Goal: Information Seeking & Learning: Find specific page/section

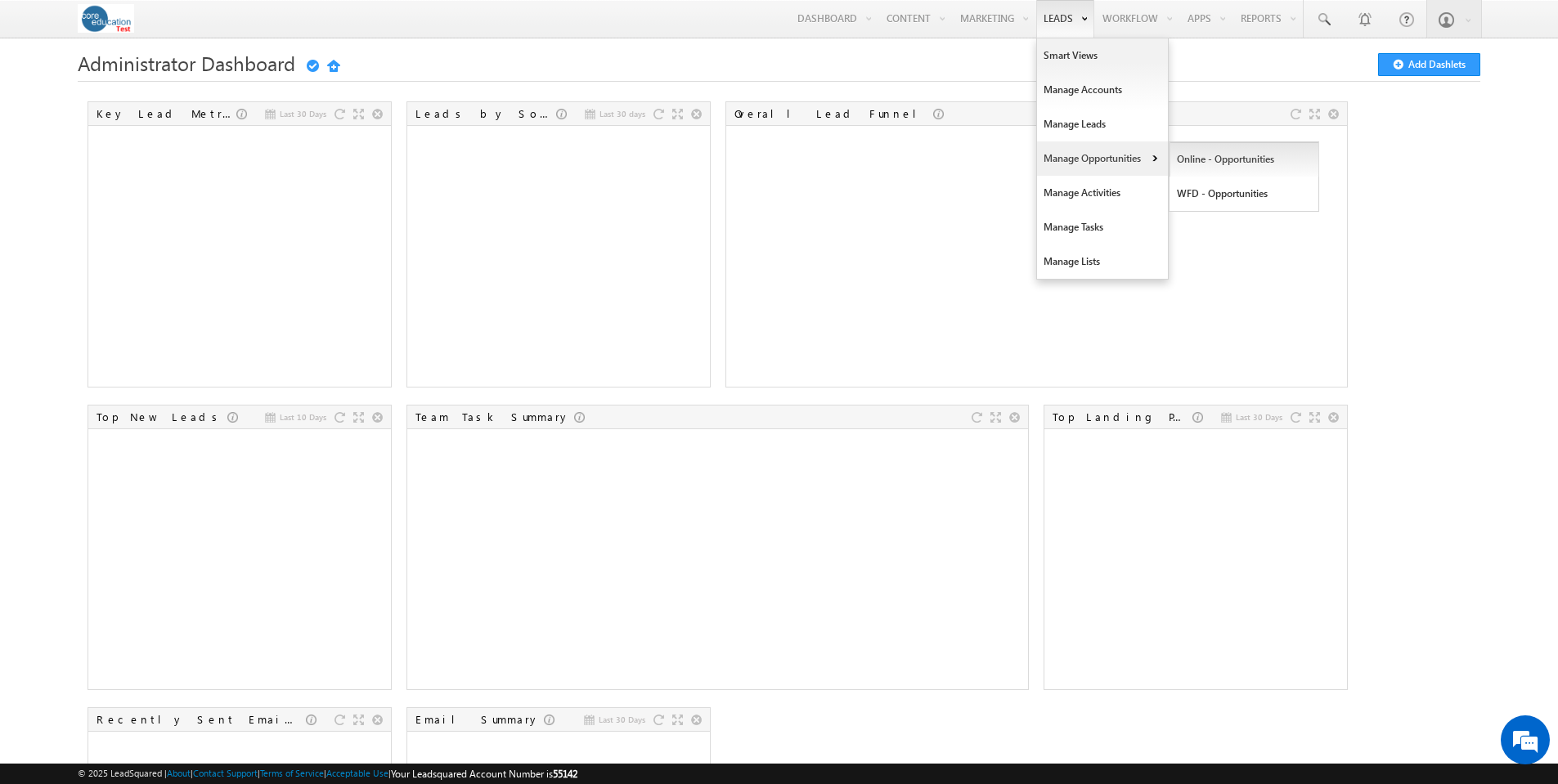
click at [1221, 160] on link "Online - Opportunities" at bounding box center [1244, 160] width 150 height 34
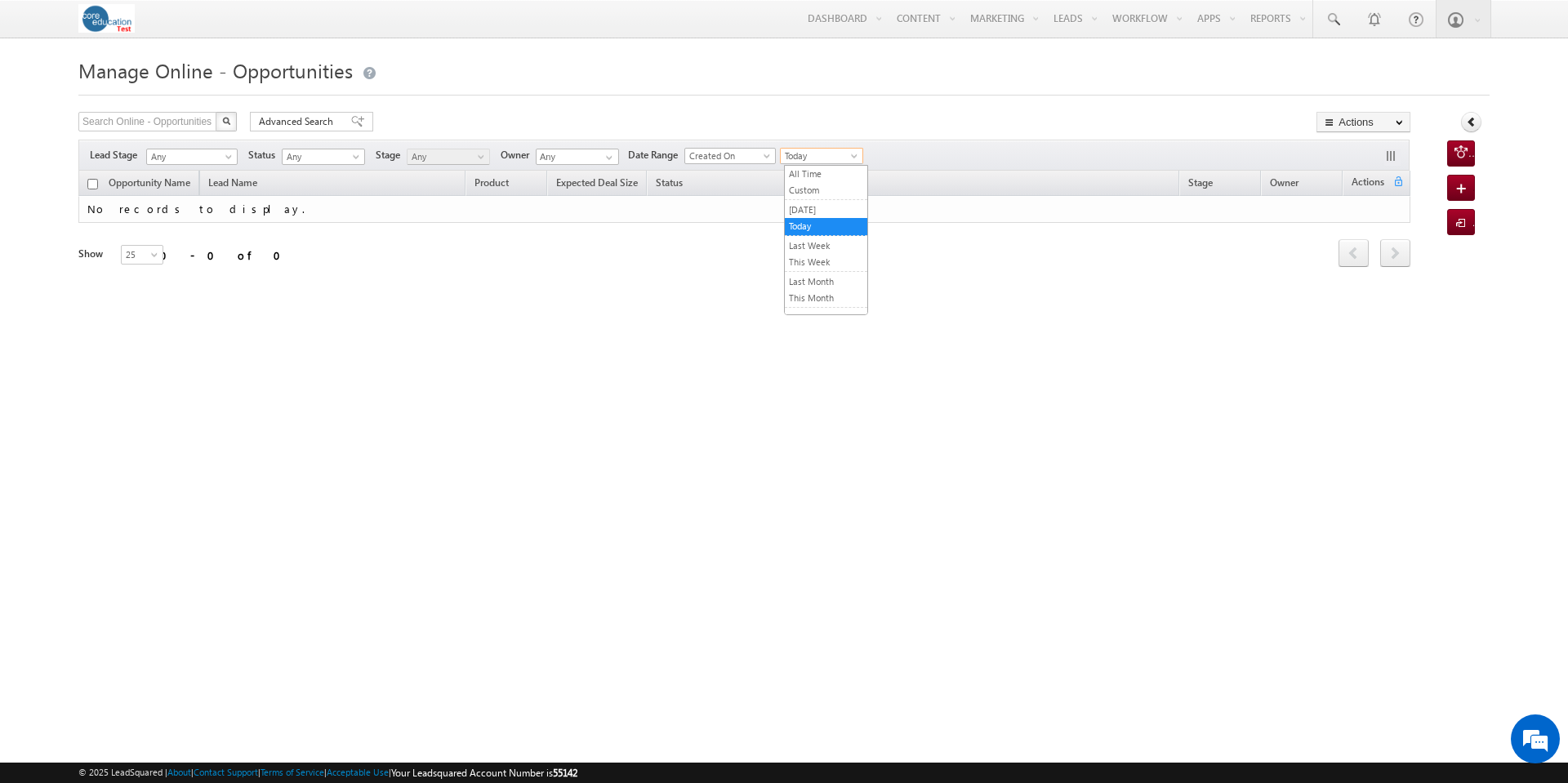
click at [862, 156] on span at bounding box center [855, 159] width 13 height 13
click at [848, 172] on link "All Time" at bounding box center [826, 174] width 82 height 14
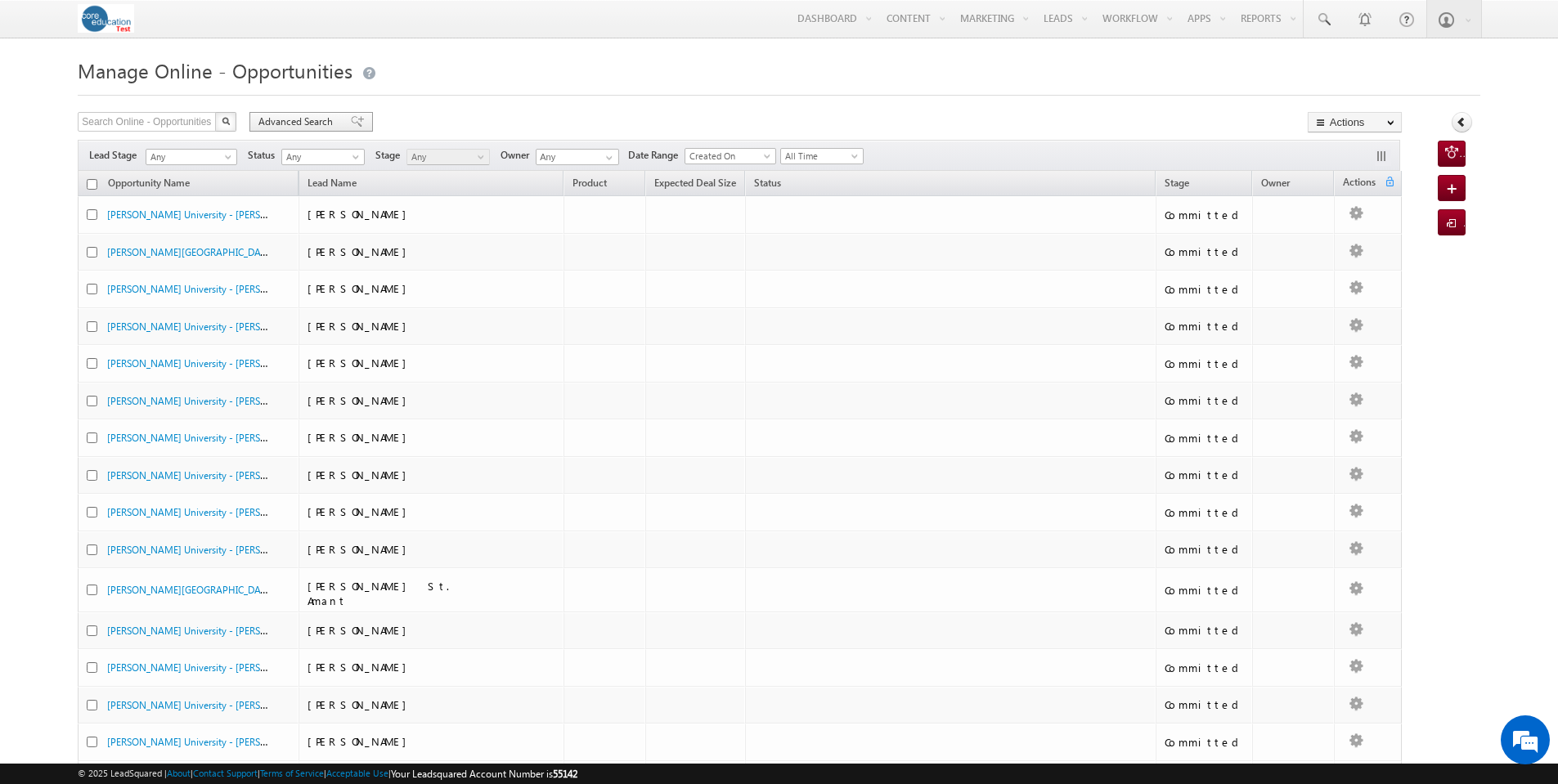
click at [321, 123] on span "Advanced Search" at bounding box center [298, 122] width 80 height 14
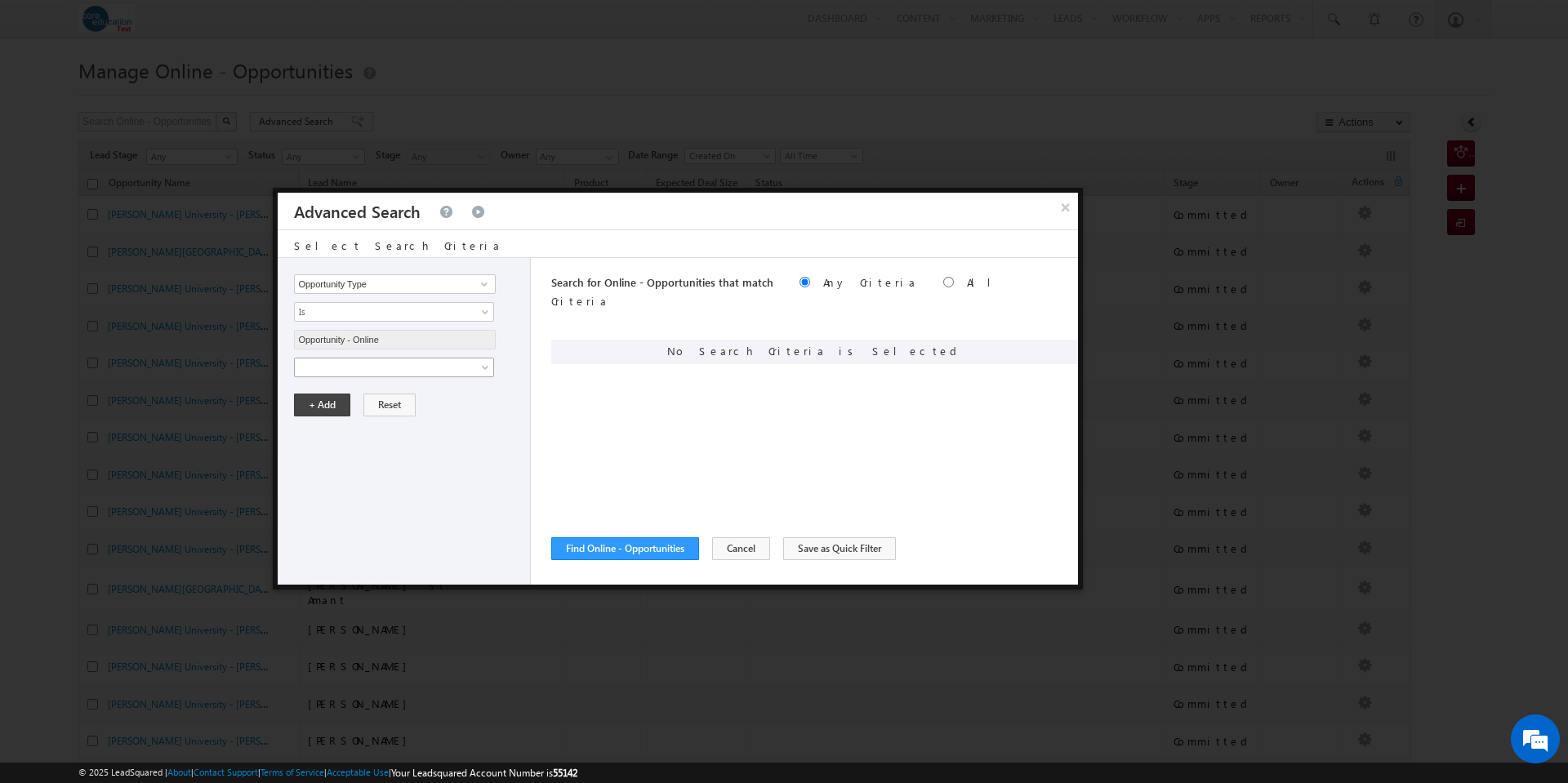
click at [488, 366] on span at bounding box center [486, 371] width 13 height 13
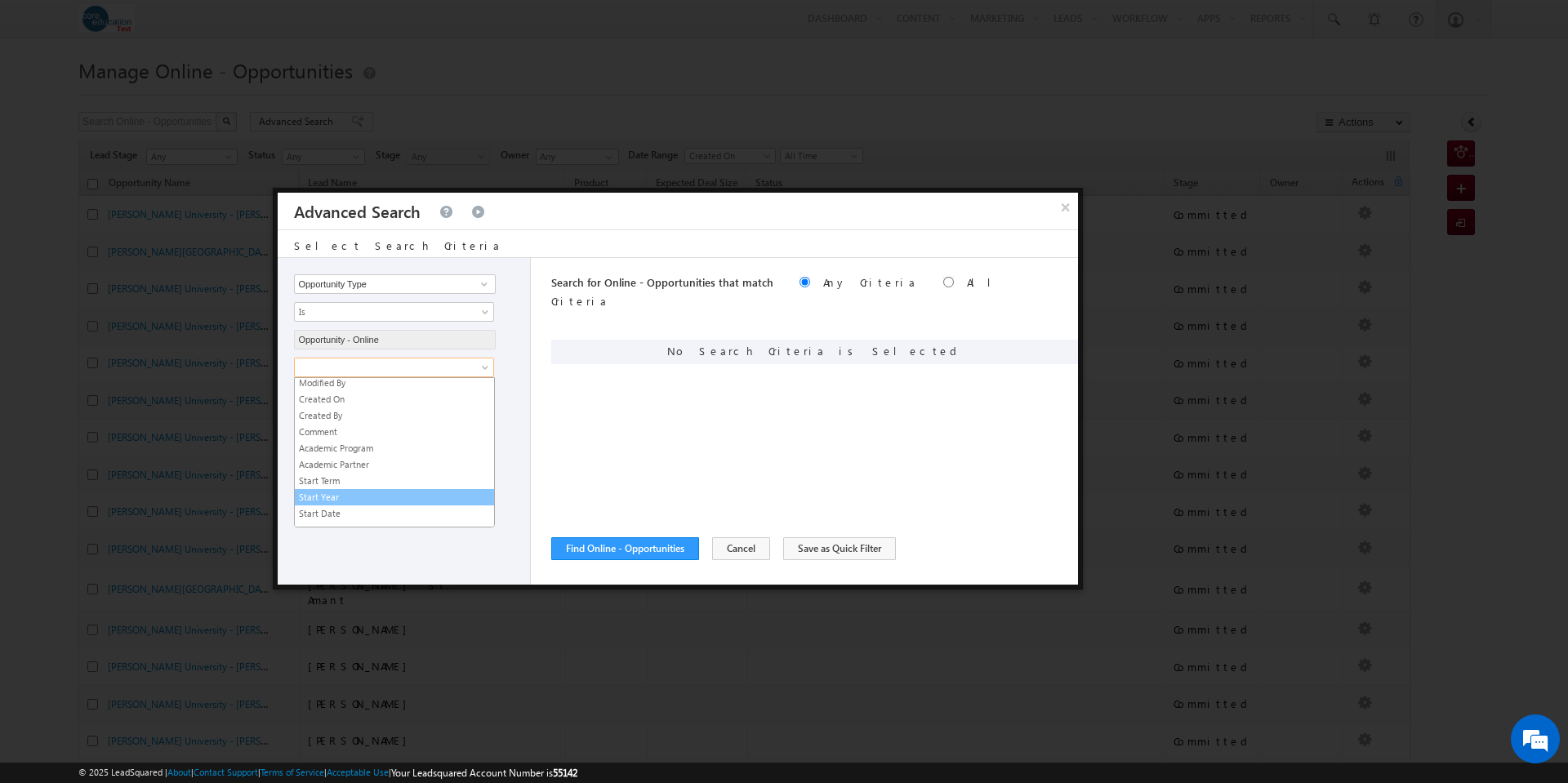
scroll to position [323, 0]
click at [375, 454] on link "Academic Partner" at bounding box center [394, 456] width 199 height 14
click at [486, 421] on span "select" at bounding box center [486, 421] width 13 height 7
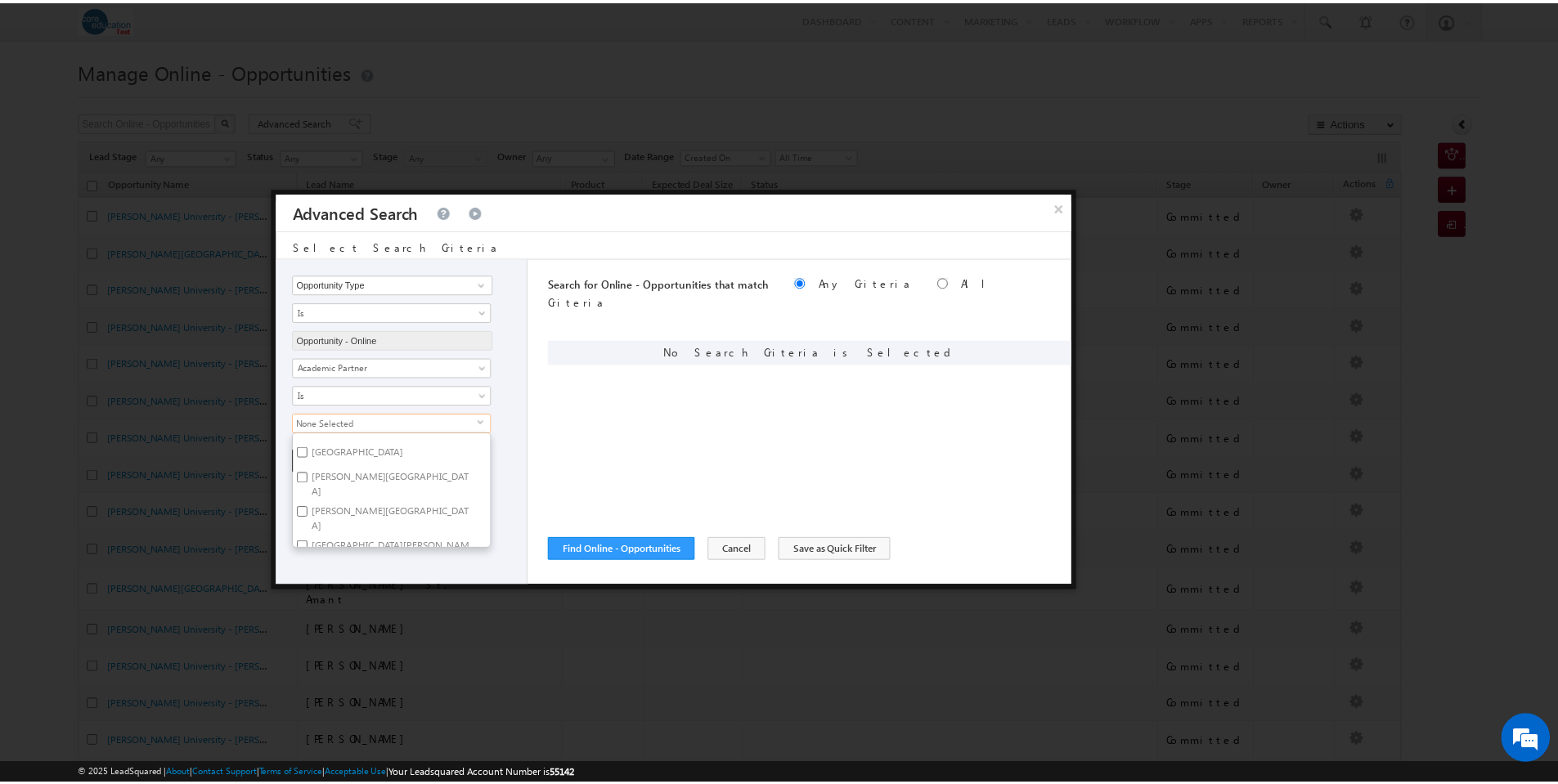
scroll to position [95, 0]
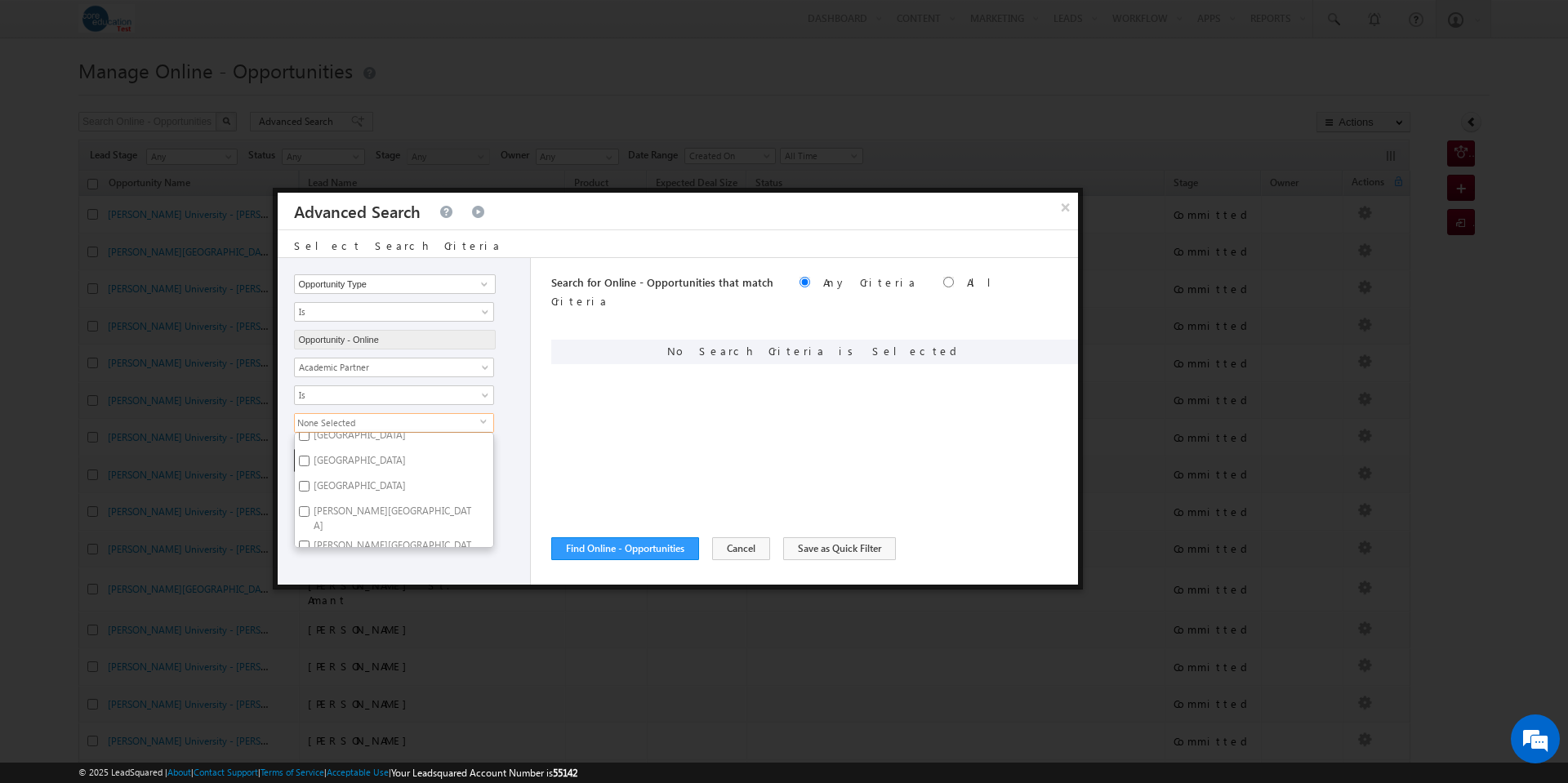
click at [305, 506] on input "Molloy University" at bounding box center [304, 511] width 11 height 11
checkbox input "true"
click at [320, 574] on div "Opportunity Type Lead Owner Sales Group Prospect Id Academic Partner Account Ac…" at bounding box center [404, 421] width 254 height 327
click at [327, 464] on button "+ Add" at bounding box center [322, 460] width 56 height 23
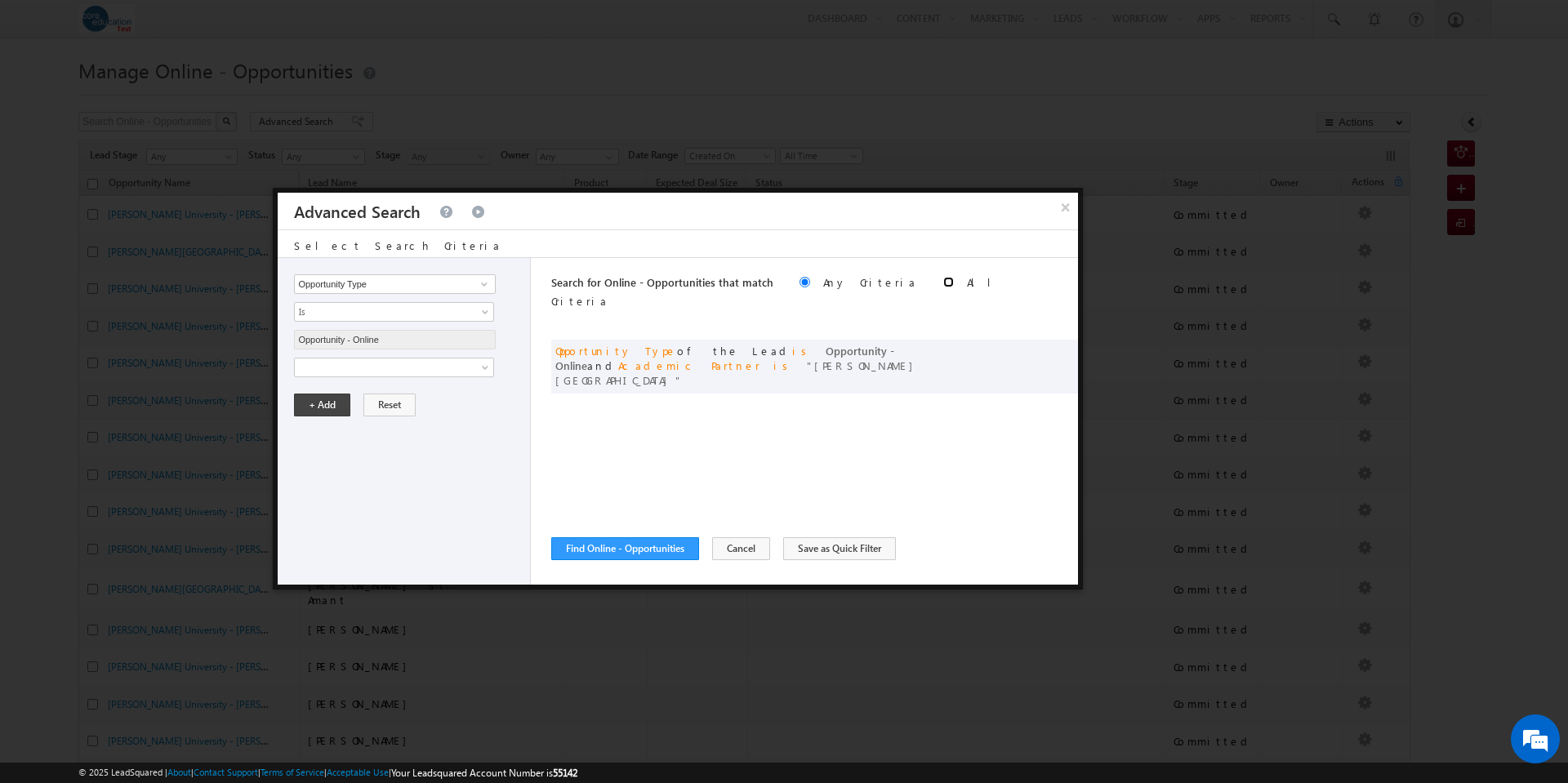
click at [943, 282] on input "radio" at bounding box center [948, 282] width 11 height 11
radio input "true"
click at [630, 540] on button "Find Online - Opportunities" at bounding box center [625, 548] width 148 height 23
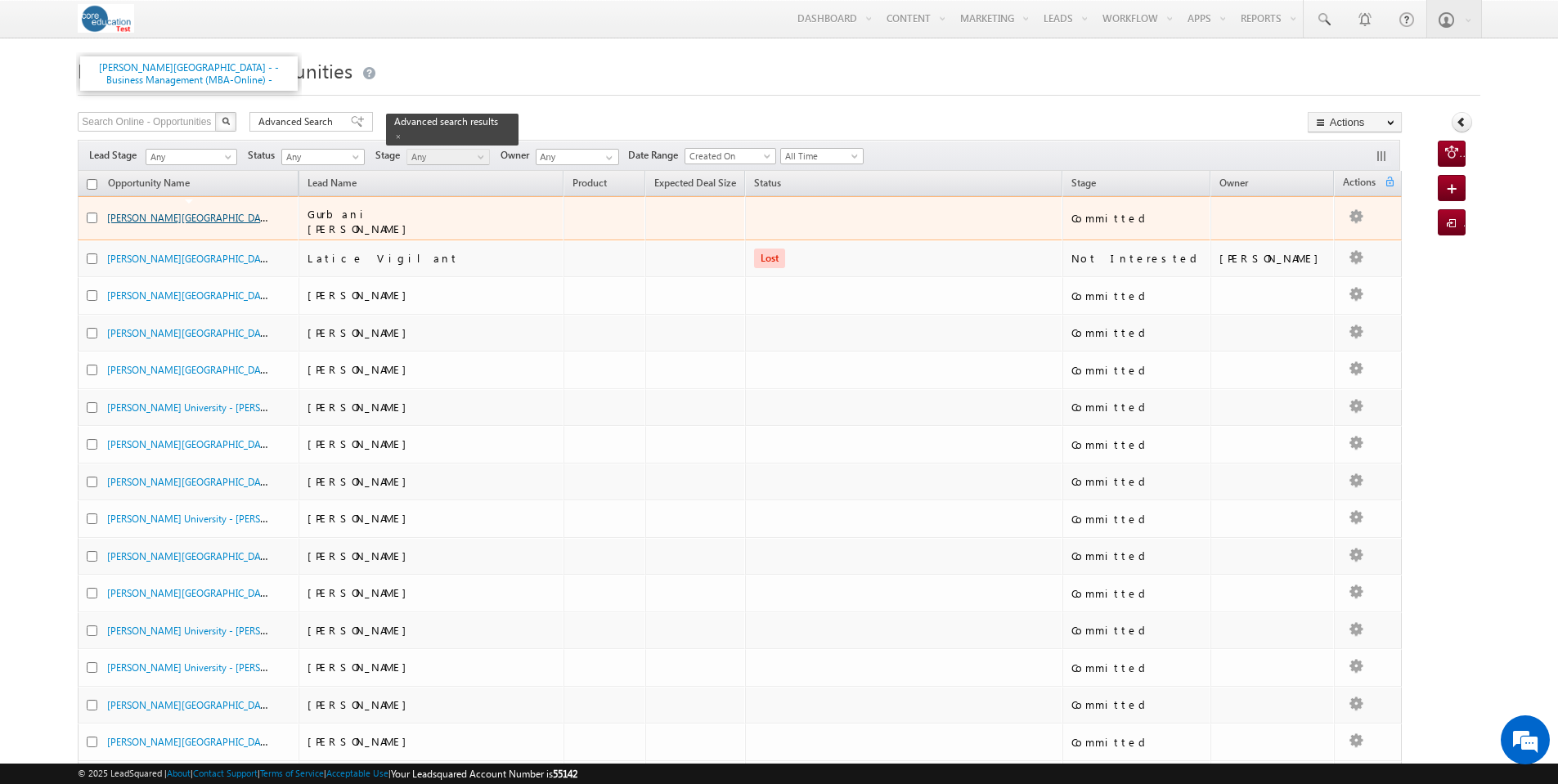
click at [157, 213] on link "Molloy University - - Business Management (MBA-Online) -" at bounding box center [282, 217] width 349 height 14
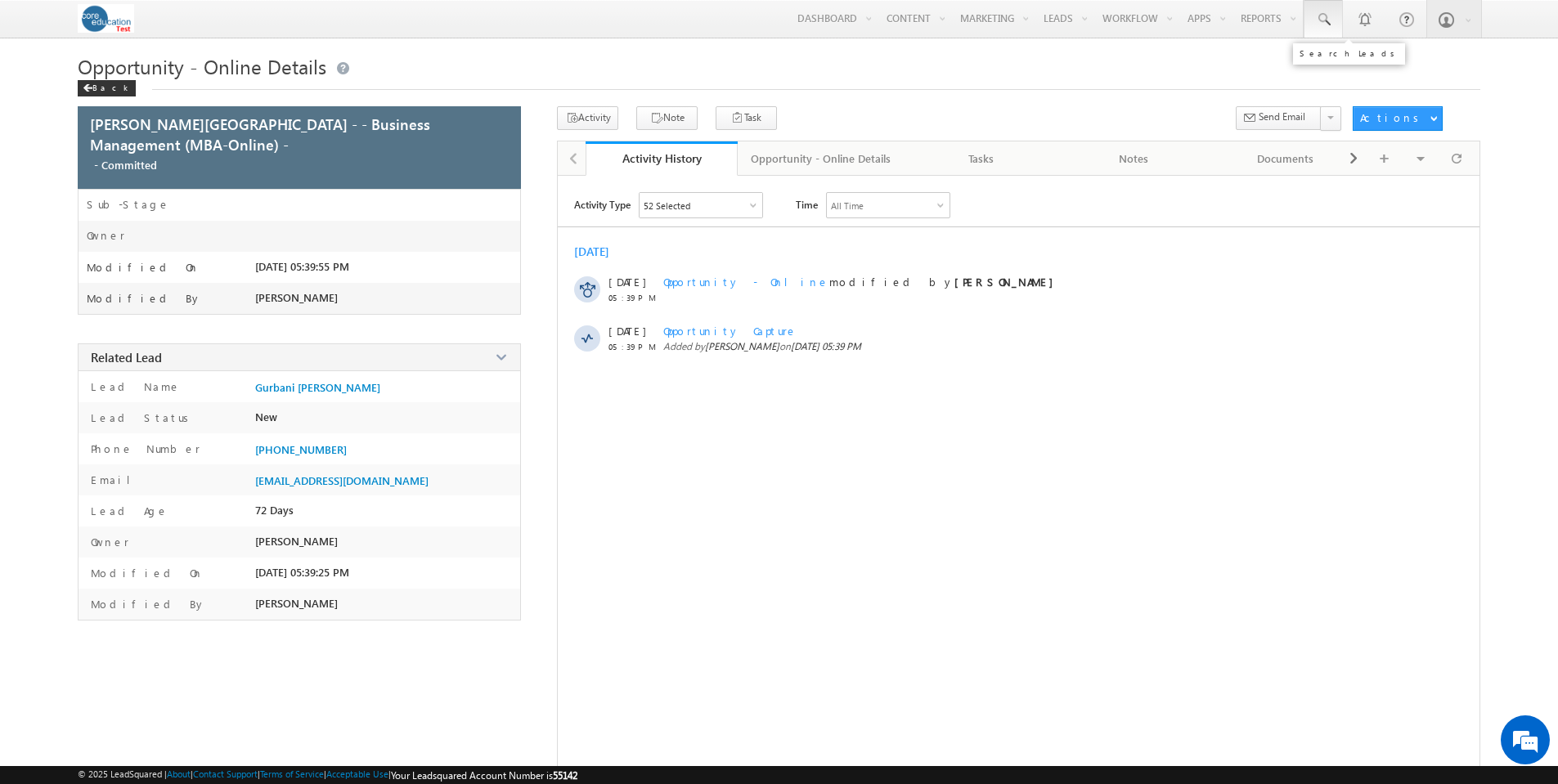
click at [1317, 25] on span at bounding box center [1324, 20] width 16 height 16
type input "adon"
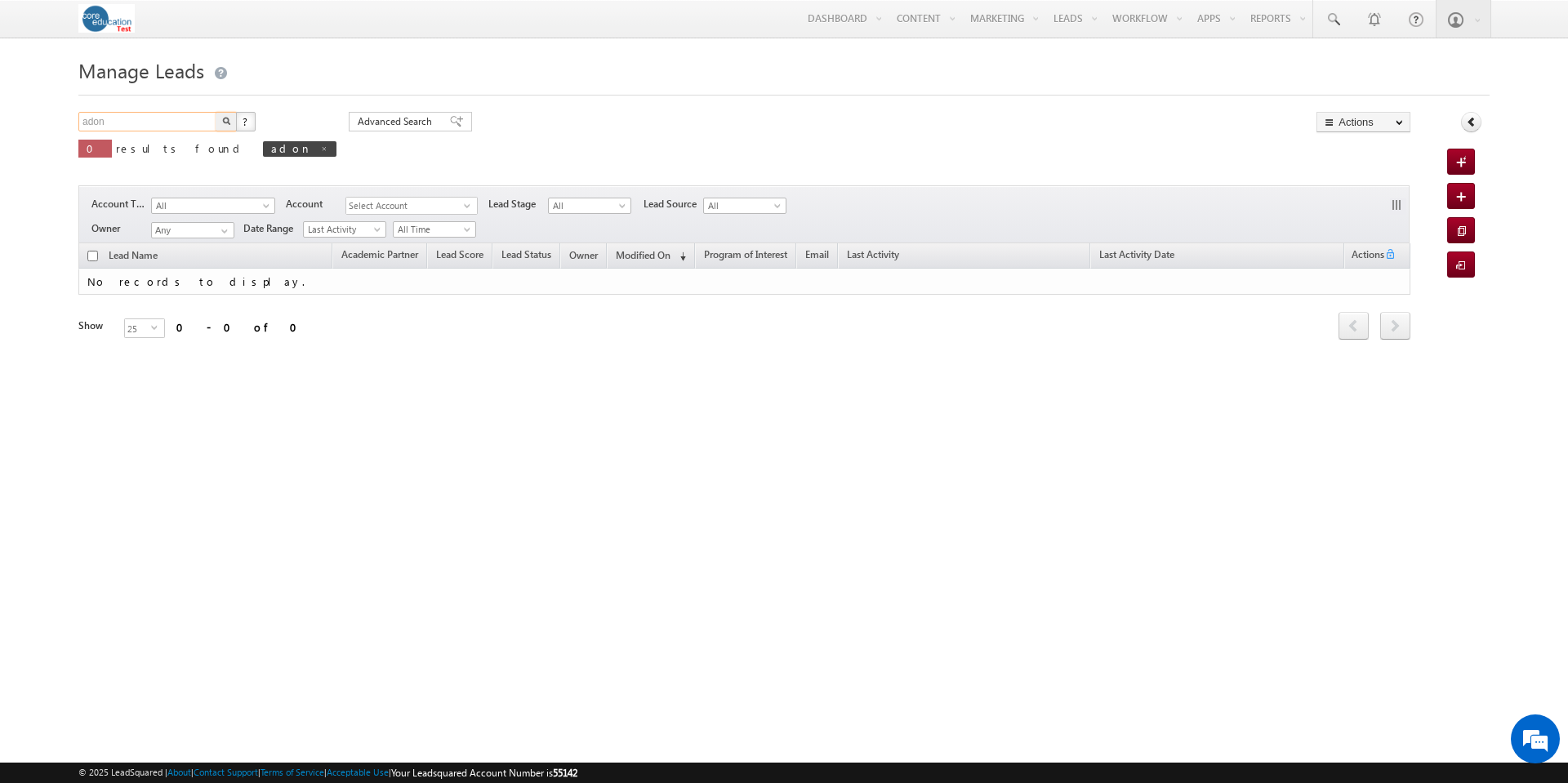
drag, startPoint x: 133, startPoint y: 130, endPoint x: 78, endPoint y: 123, distance: 55.4
click at [78, 123] on input "adon" at bounding box center [148, 122] width 140 height 20
click at [320, 149] on span at bounding box center [324, 148] width 8 height 8
type input "Search Leads"
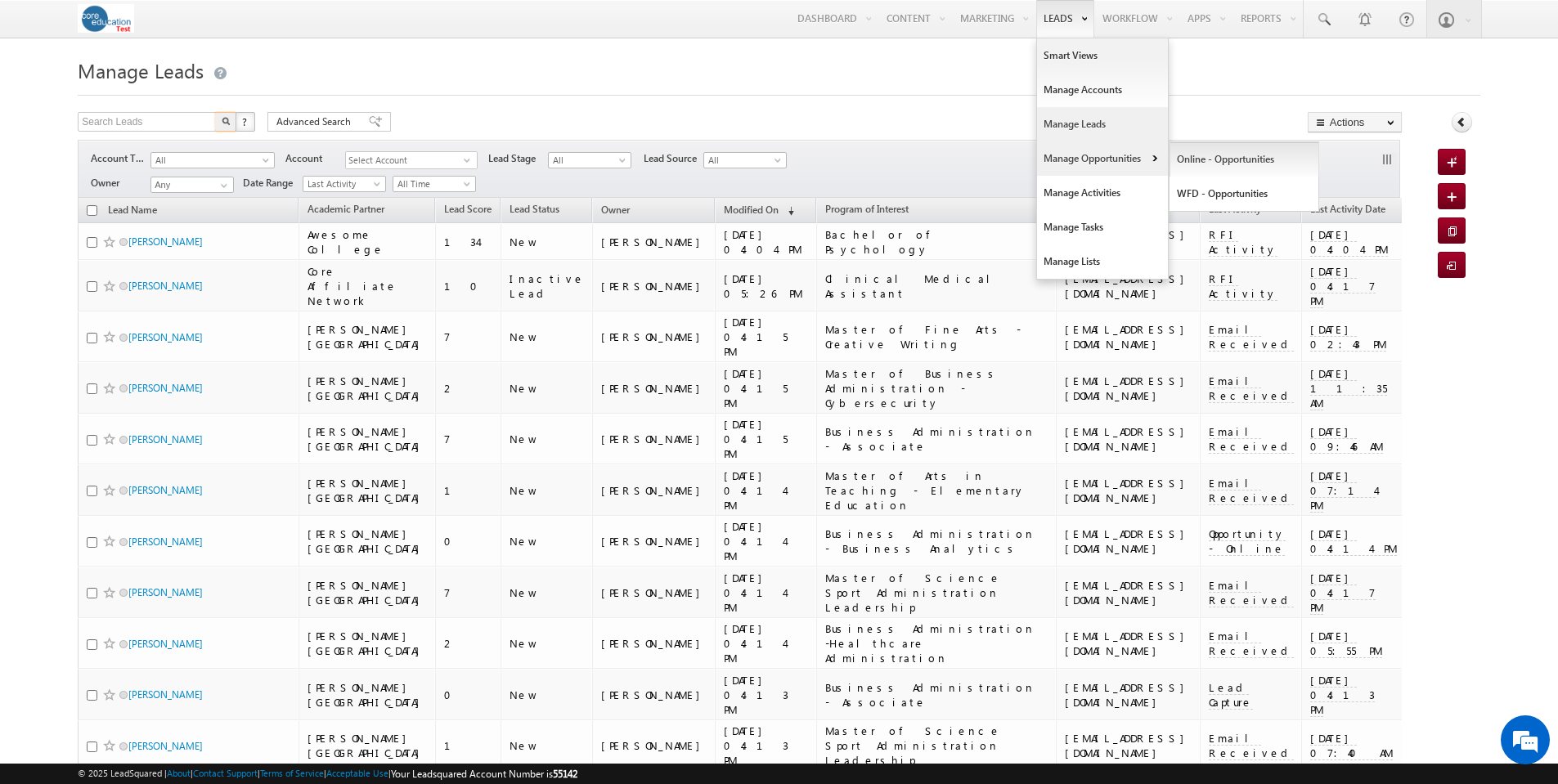
click at [1209, 165] on link "Online - Opportunities" at bounding box center [1244, 160] width 150 height 34
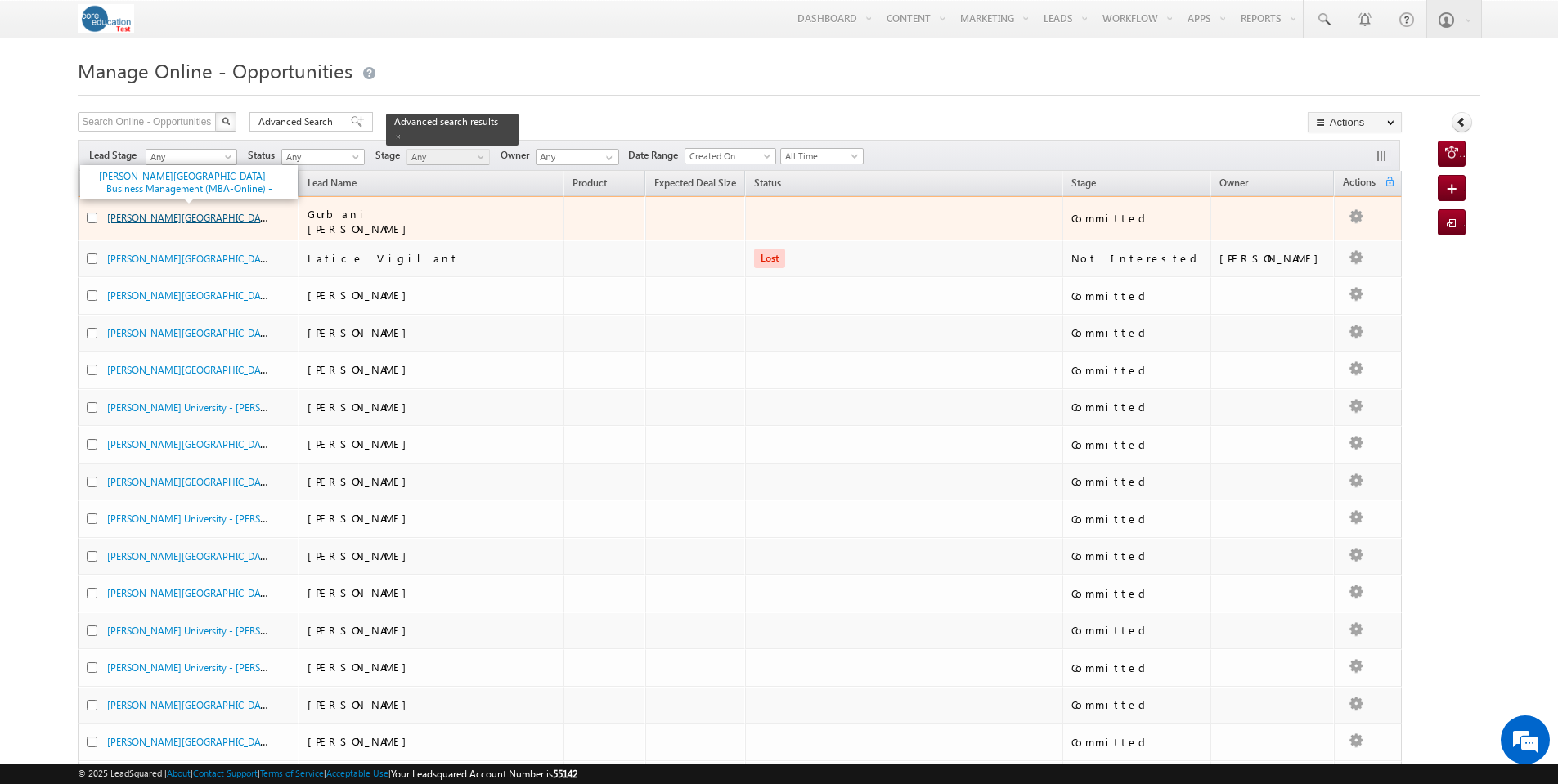
click at [179, 214] on link "[PERSON_NAME][GEOGRAPHIC_DATA] - - Business Management (MBA-Online) -" at bounding box center [282, 217] width 349 height 14
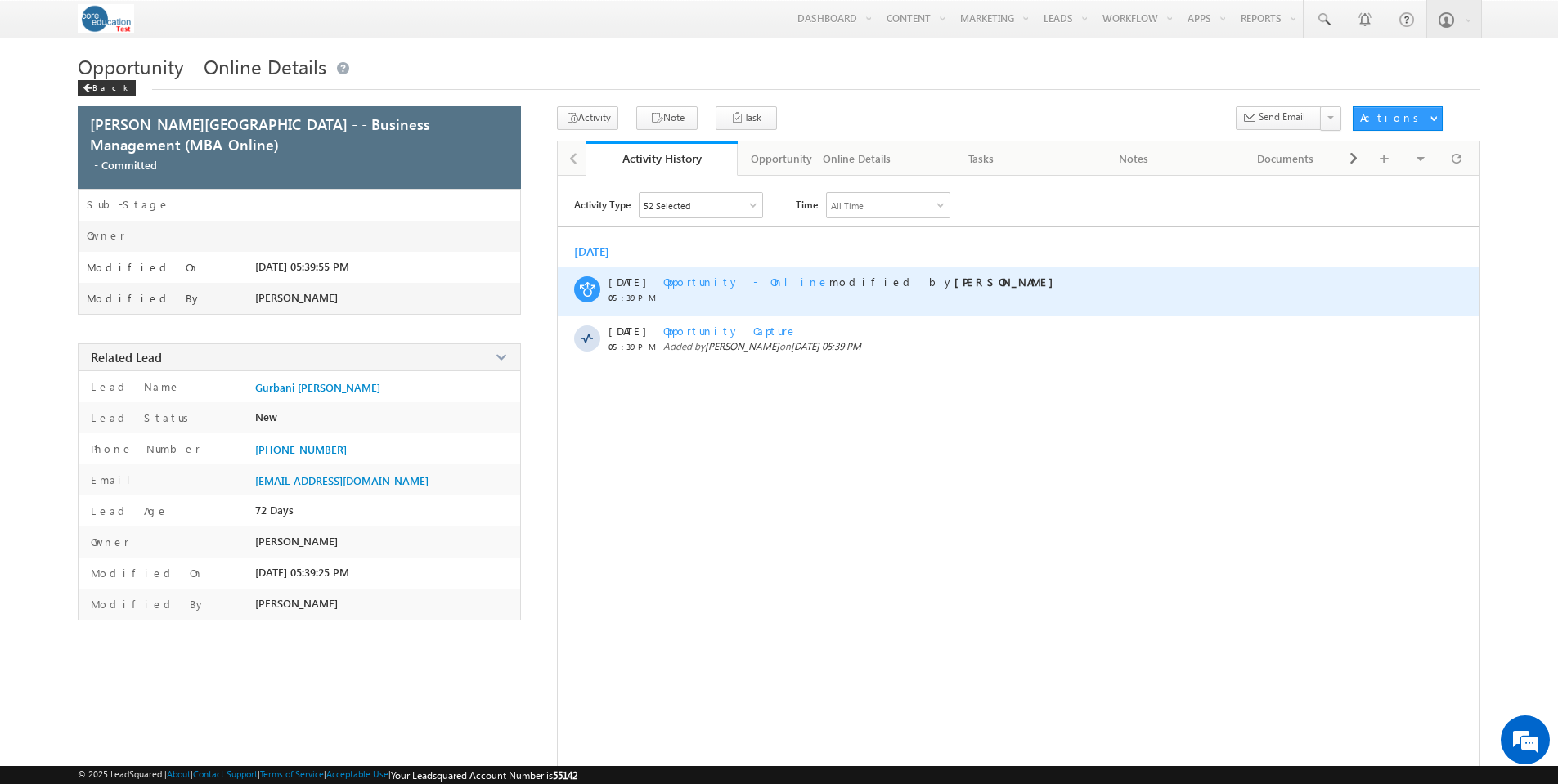
click at [716, 283] on span "Opportunity - Online" at bounding box center [746, 281] width 166 height 14
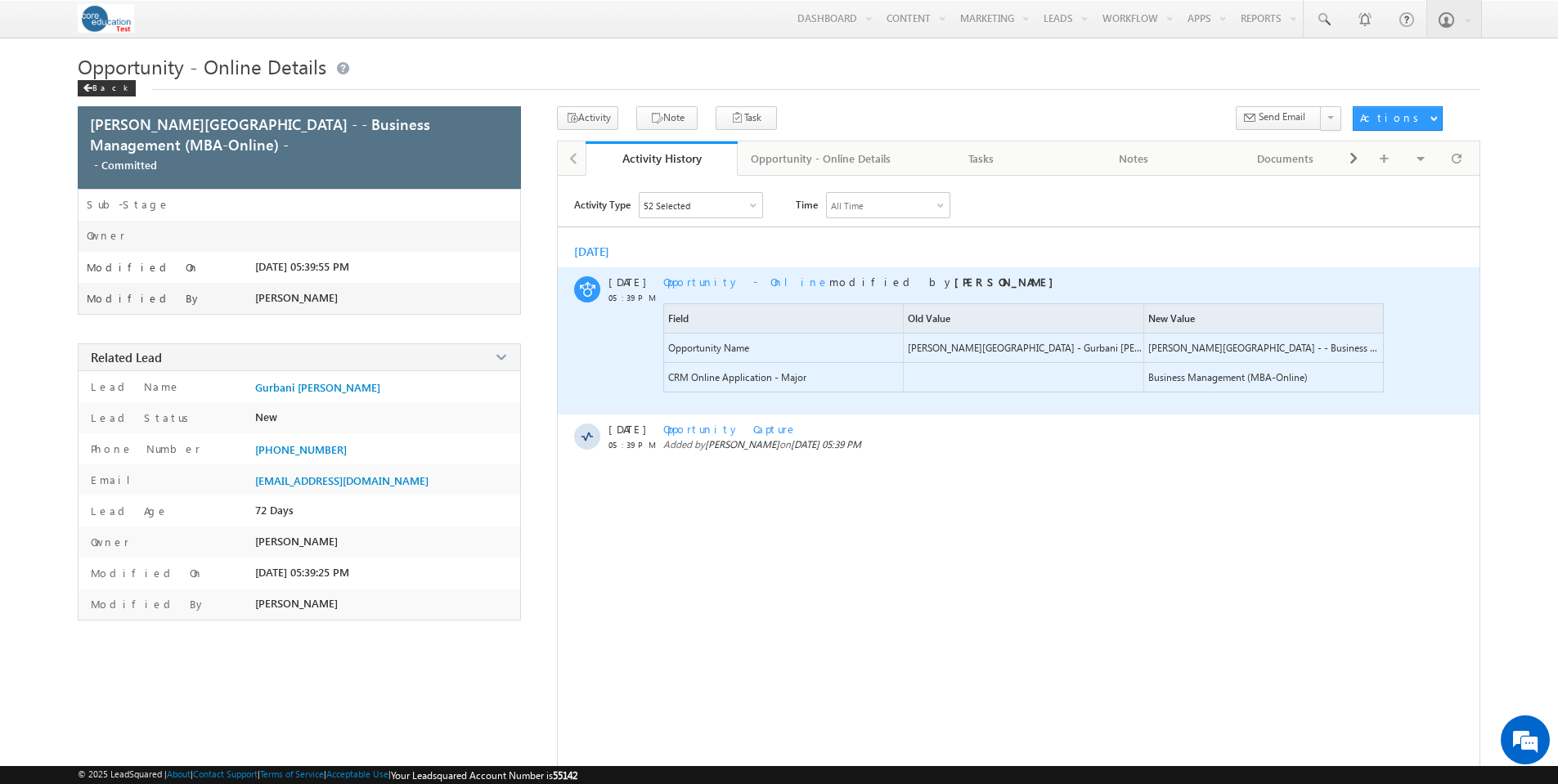
click at [716, 283] on span "Opportunity - Online" at bounding box center [746, 281] width 166 height 14
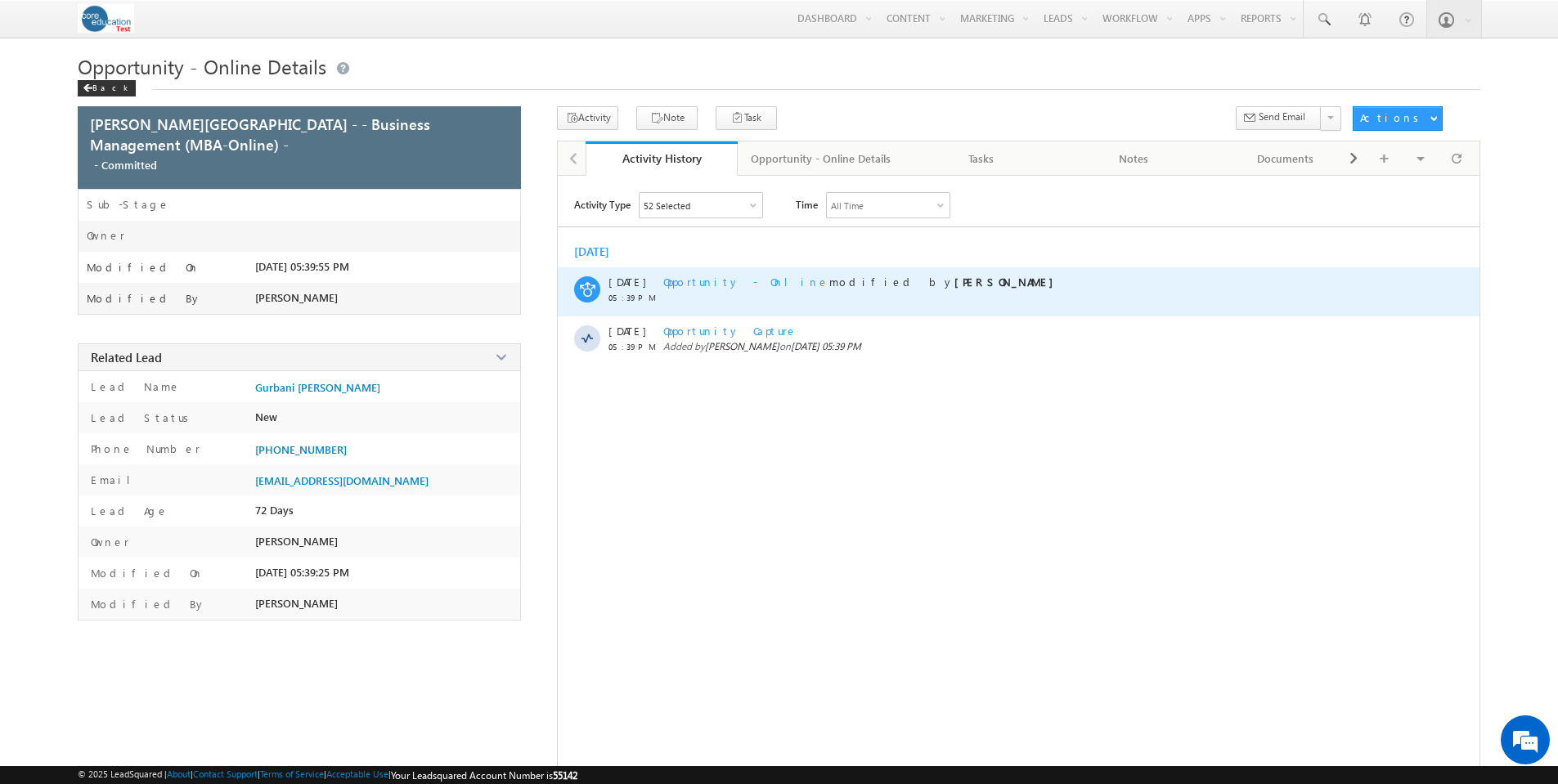
click at [716, 283] on span "Opportunity - Online" at bounding box center [746, 281] width 166 height 14
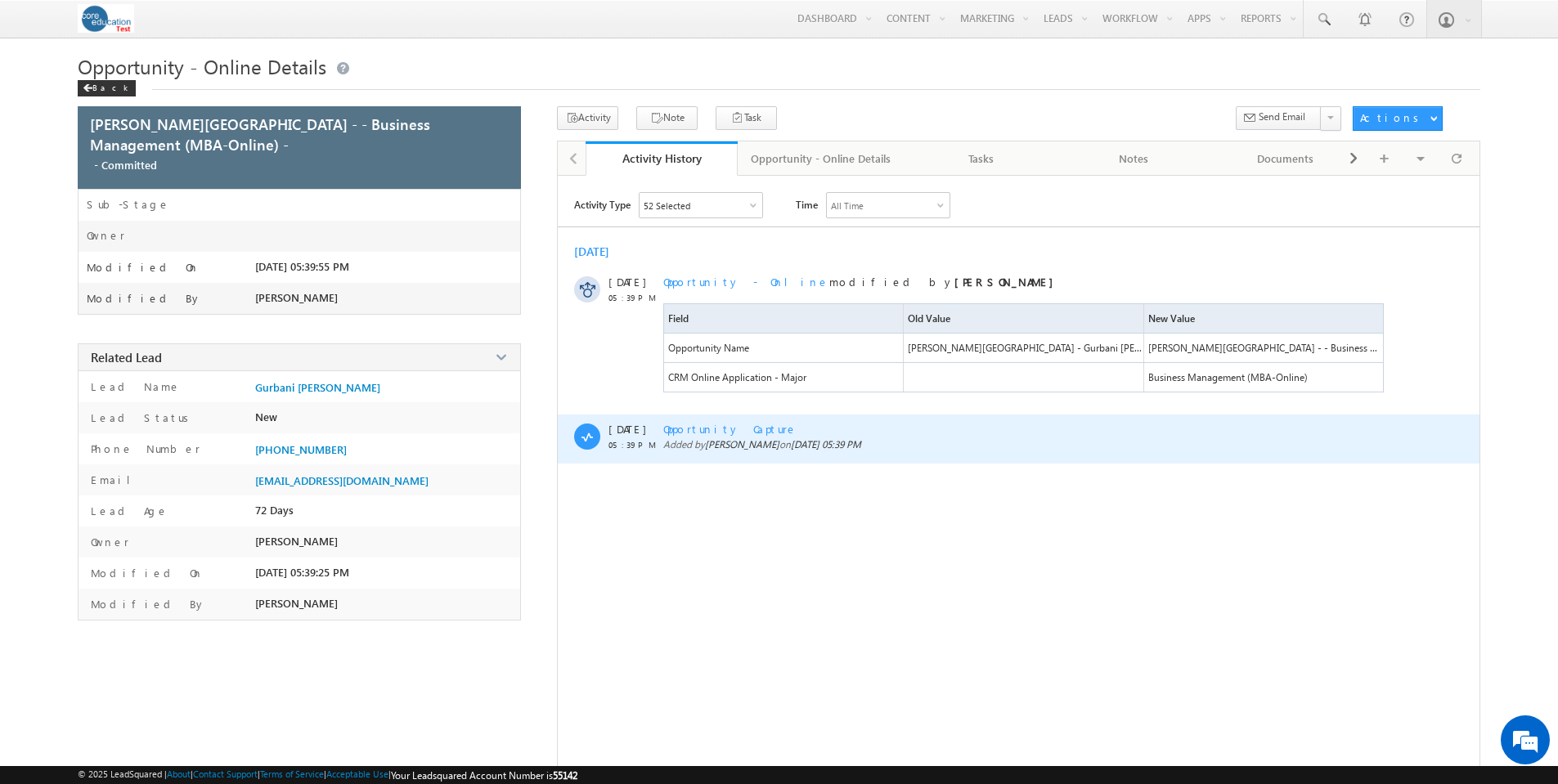
click at [729, 431] on span "Opportunity Capture" at bounding box center [730, 428] width 134 height 14
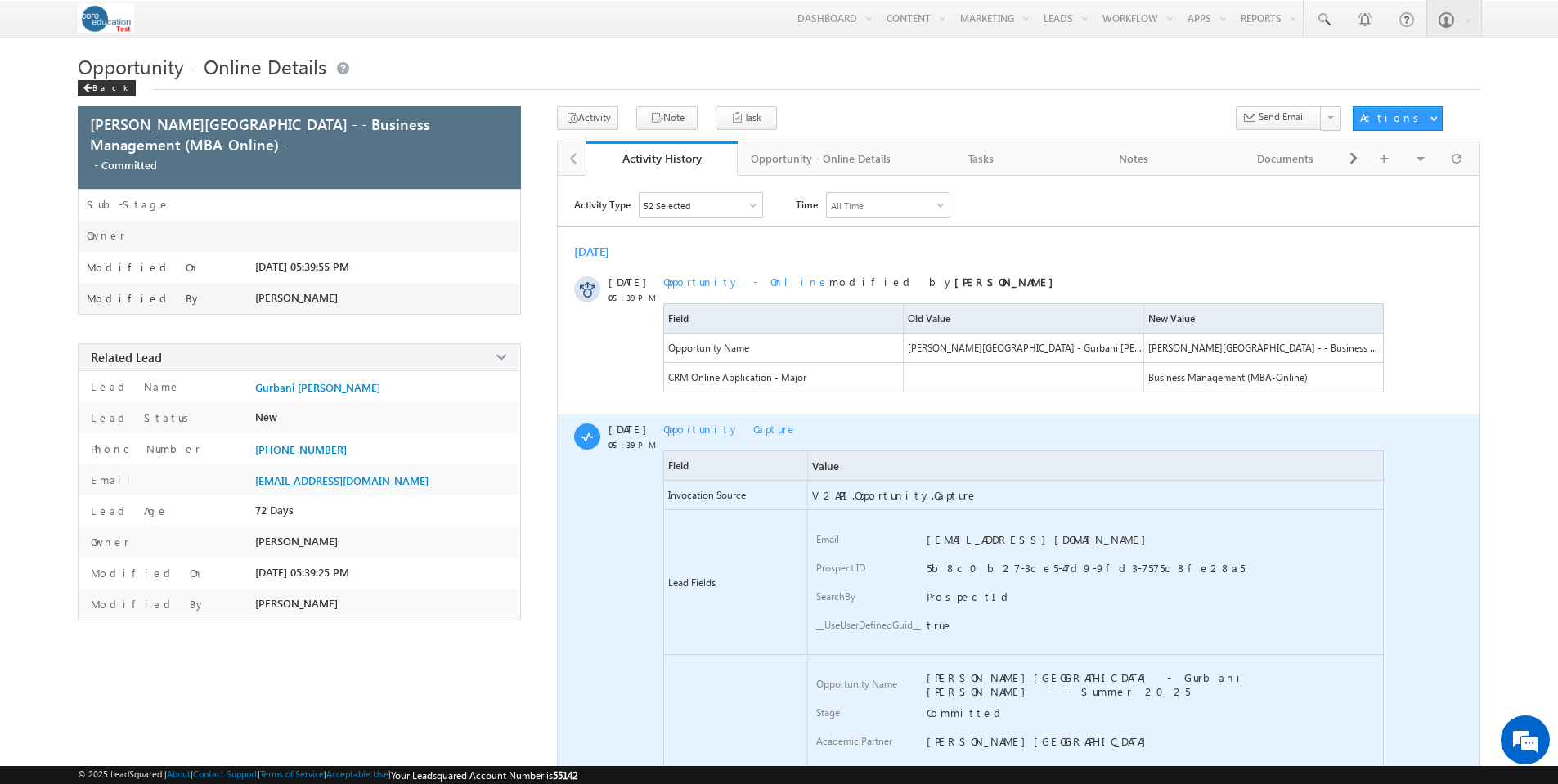
click at [729, 431] on span "Opportunity Capture" at bounding box center [730, 428] width 134 height 14
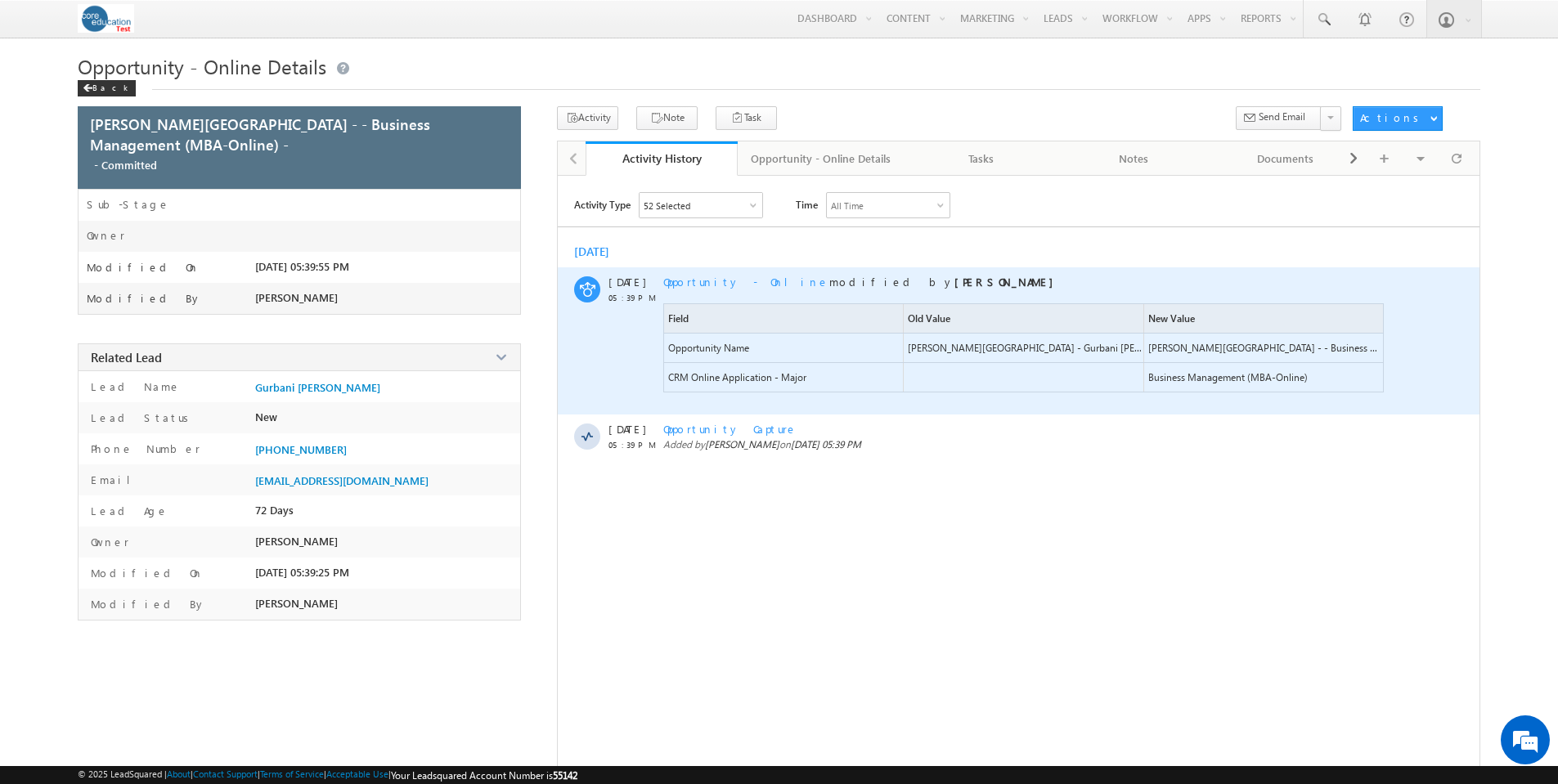
click at [688, 285] on span "Opportunity - Online" at bounding box center [746, 281] width 166 height 14
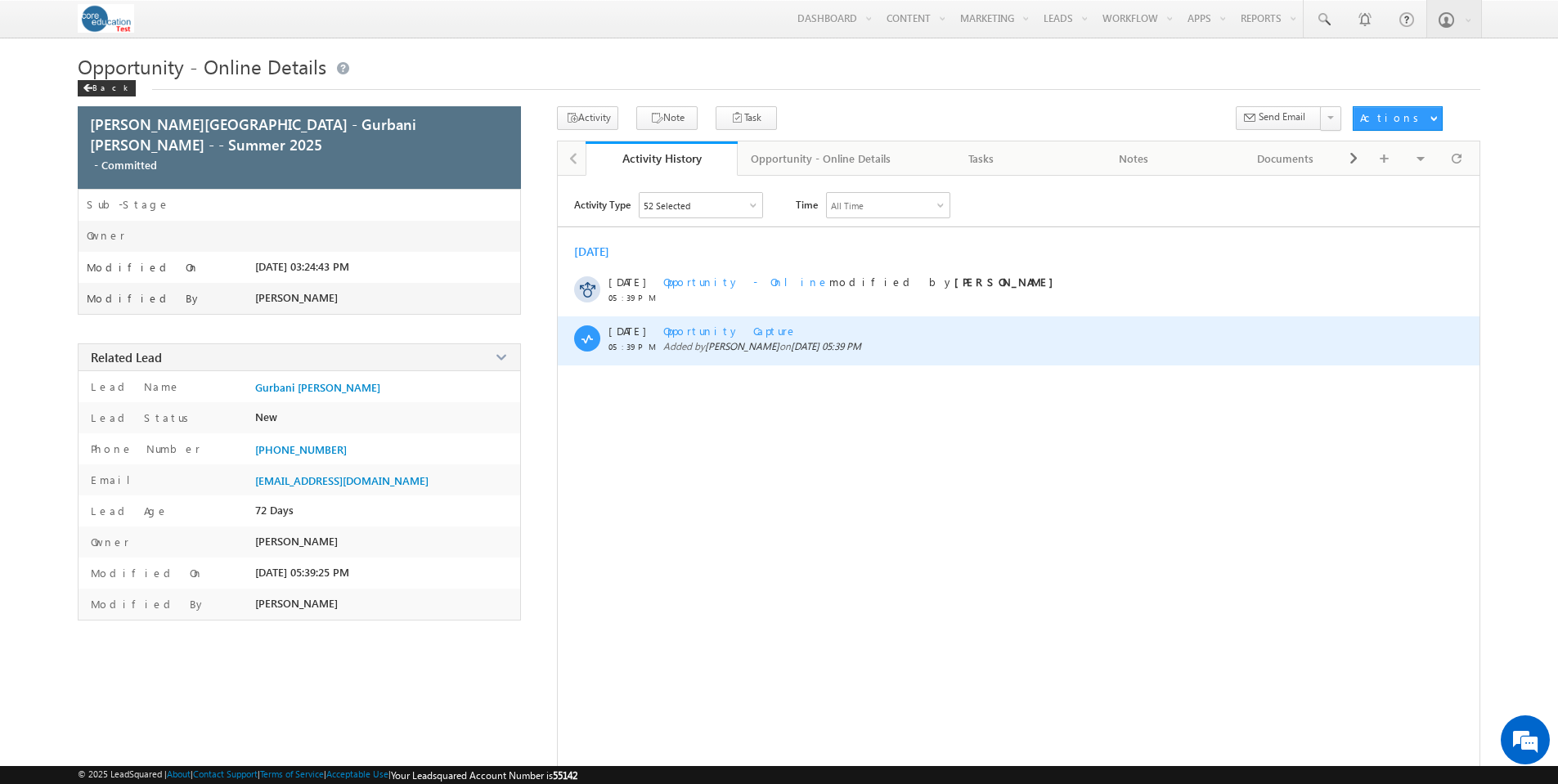
drag, startPoint x: 1151, startPoint y: 394, endPoint x: 1166, endPoint y: 366, distance: 31.8
click at [1151, 394] on div "Activity Type 52 Selected Select All Other Activities 33 Owner Changed Status C…" at bounding box center [1018, 479] width 921 height 573
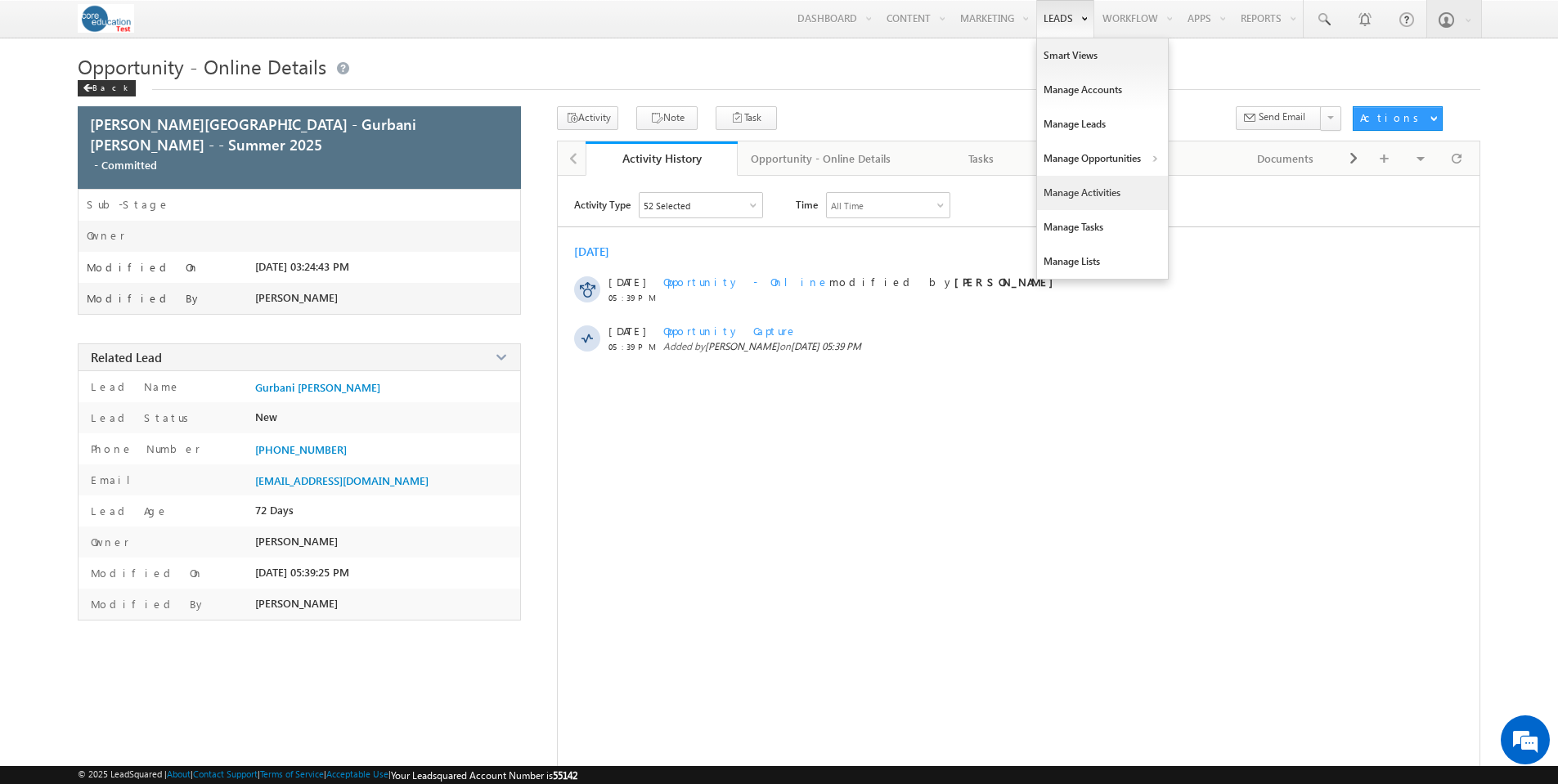
click at [1093, 193] on link "Manage Activities" at bounding box center [1103, 193] width 131 height 34
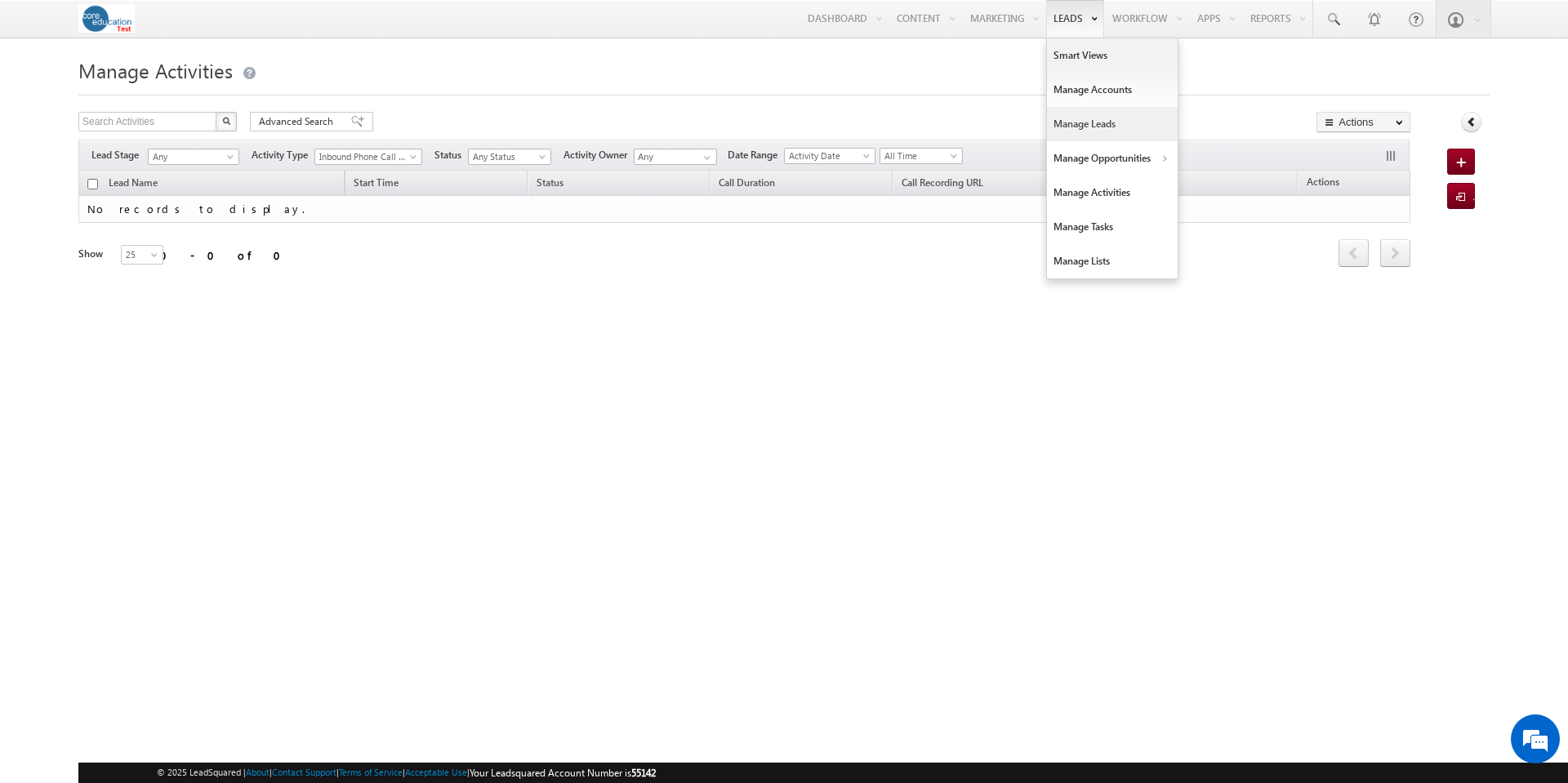
click at [1081, 128] on link "Manage Leads" at bounding box center [1111, 124] width 131 height 34
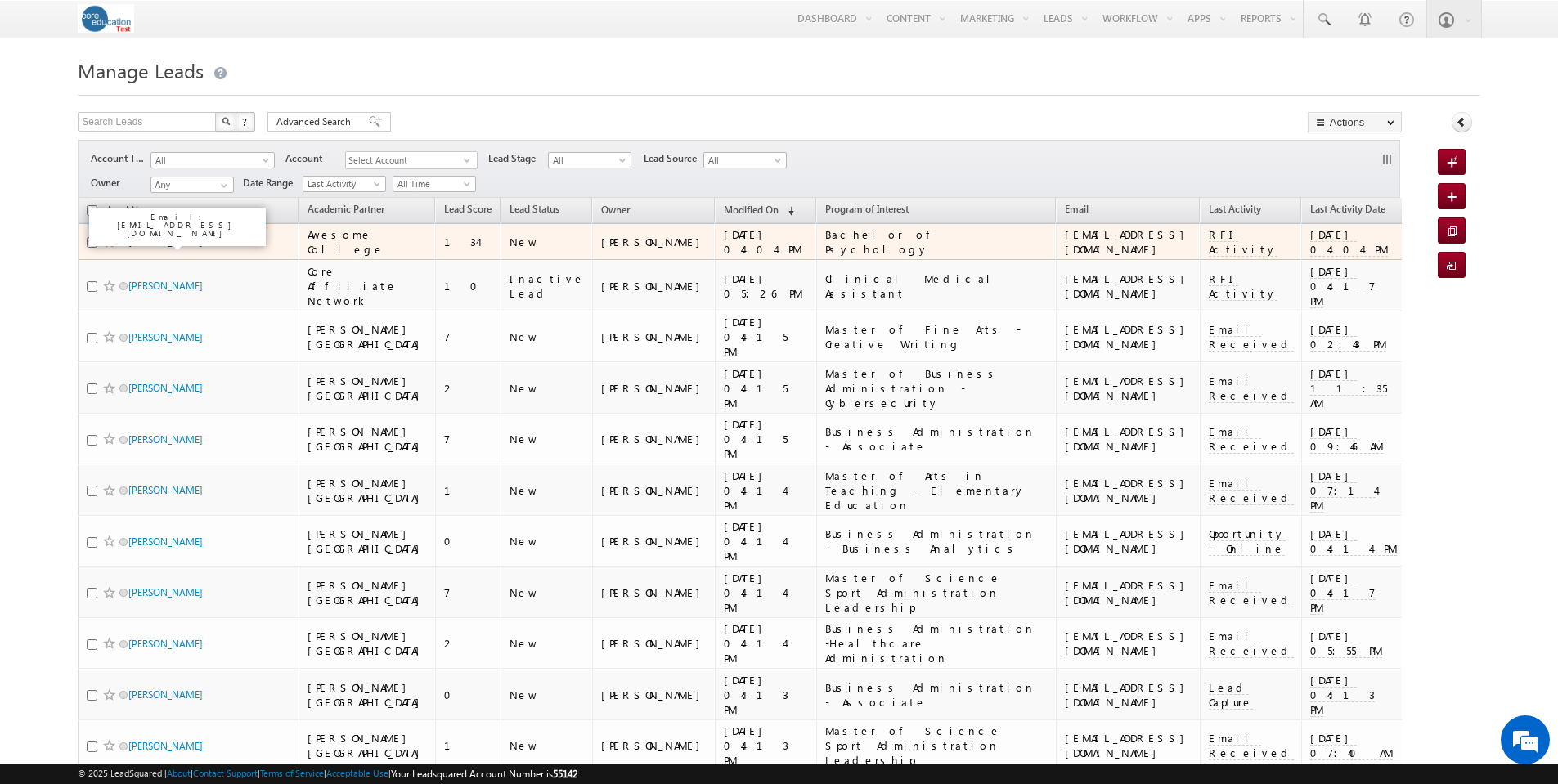
click at [168, 242] on link "[PERSON_NAME]" at bounding box center [165, 242] width 74 height 13
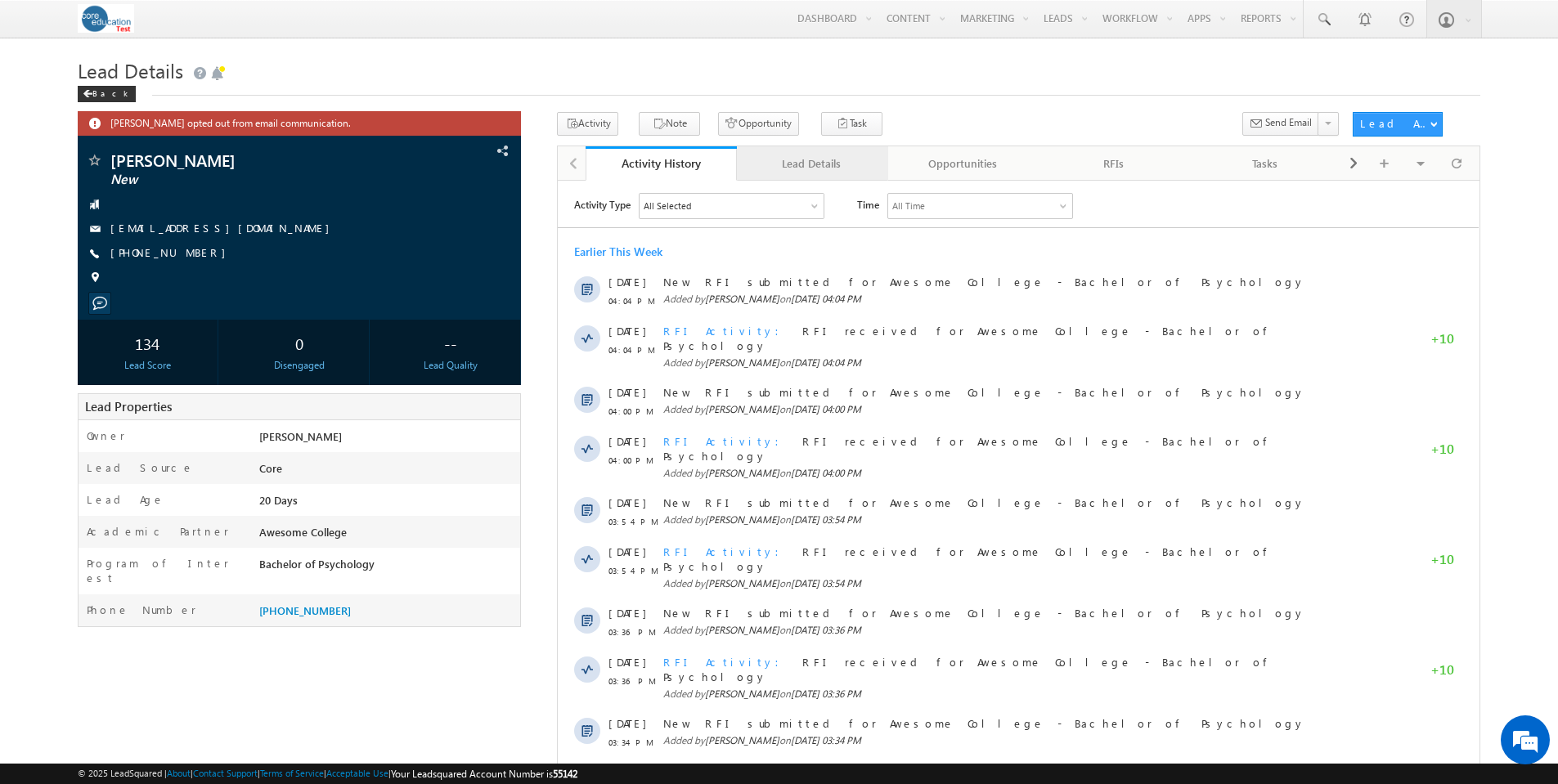
click at [814, 161] on div "Lead Details" at bounding box center [812, 163] width 124 height 20
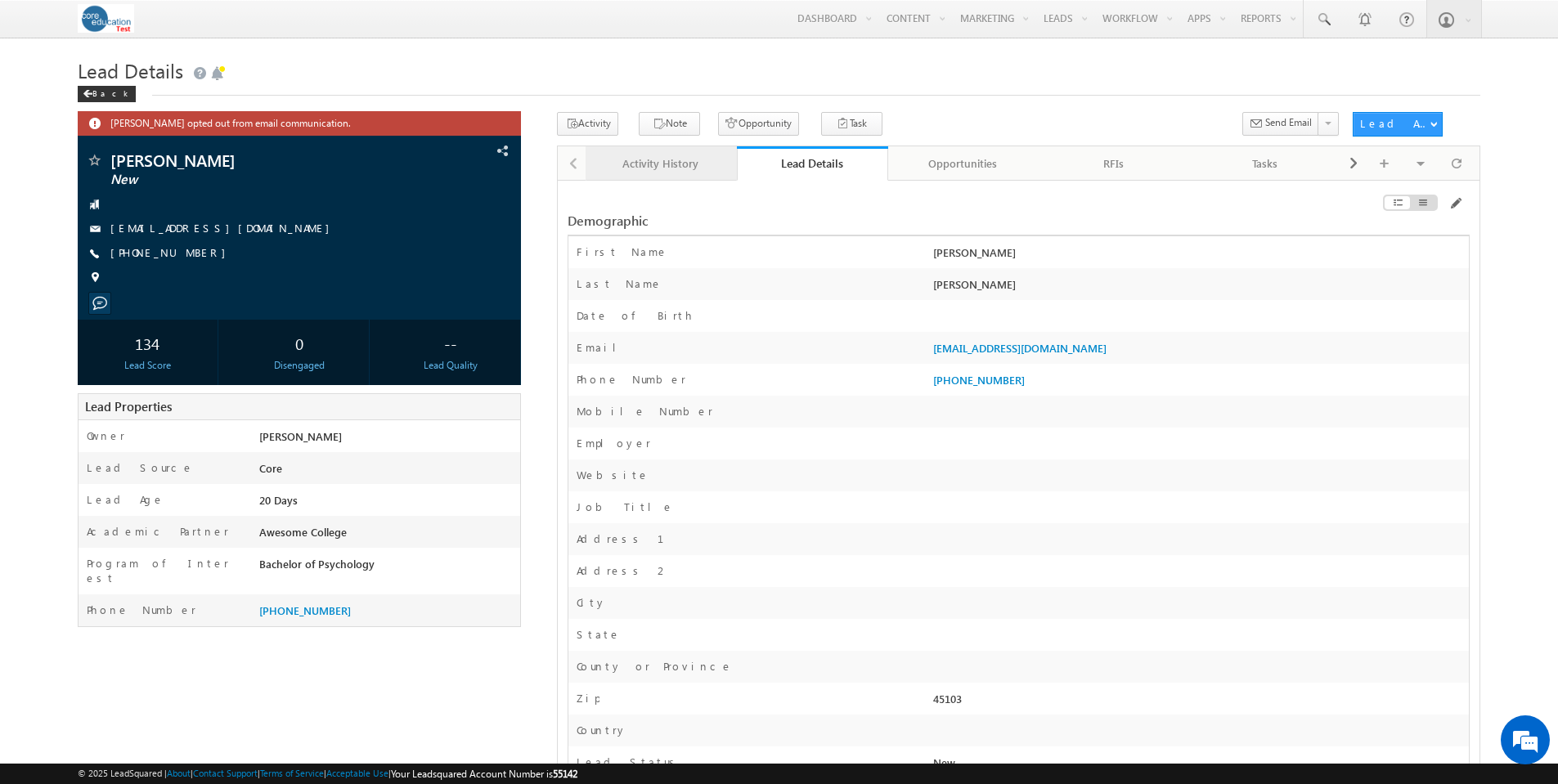
click at [689, 162] on div "Activity History" at bounding box center [661, 163] width 124 height 20
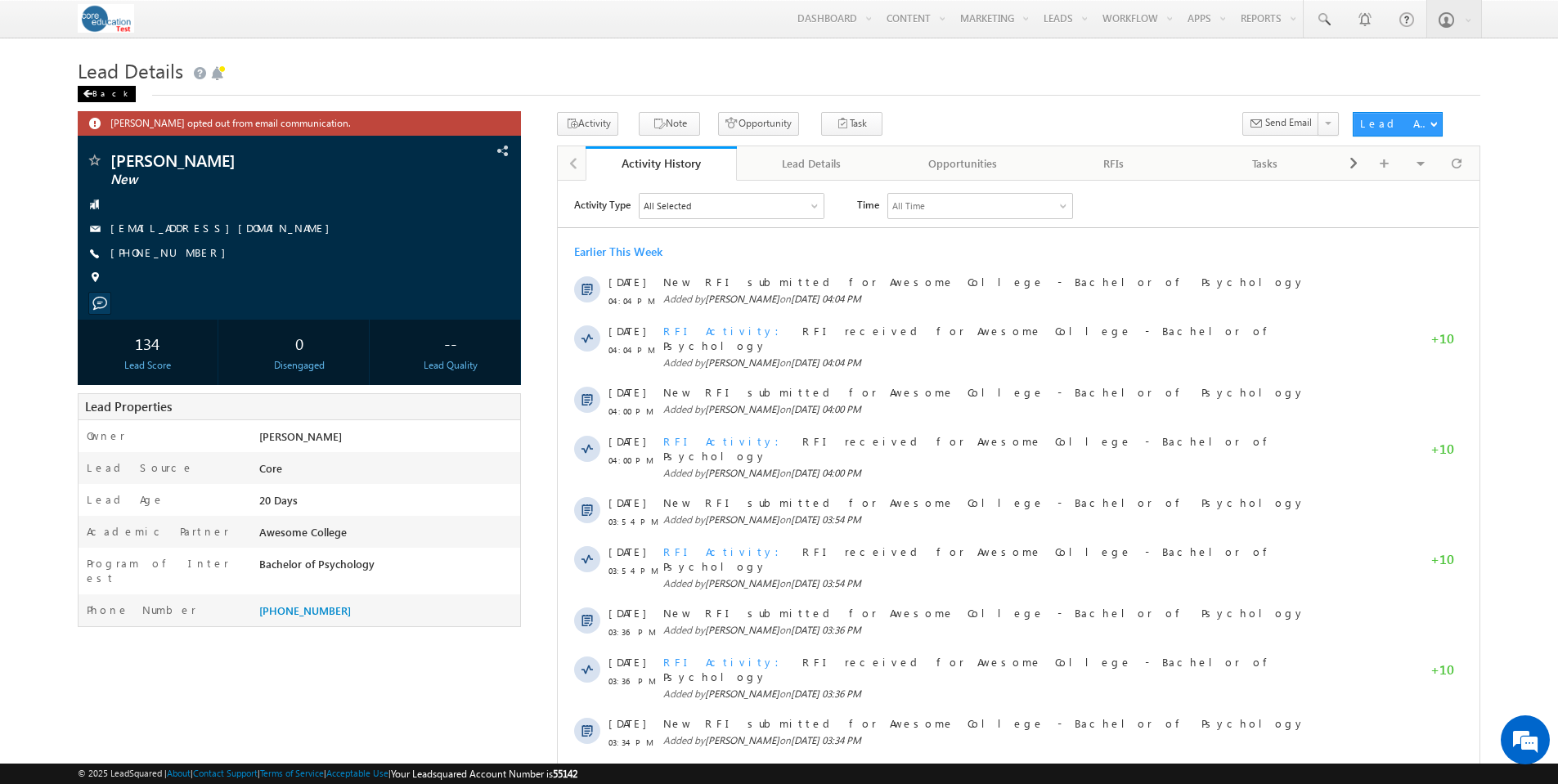
click at [110, 96] on div "Back" at bounding box center [107, 94] width 58 height 16
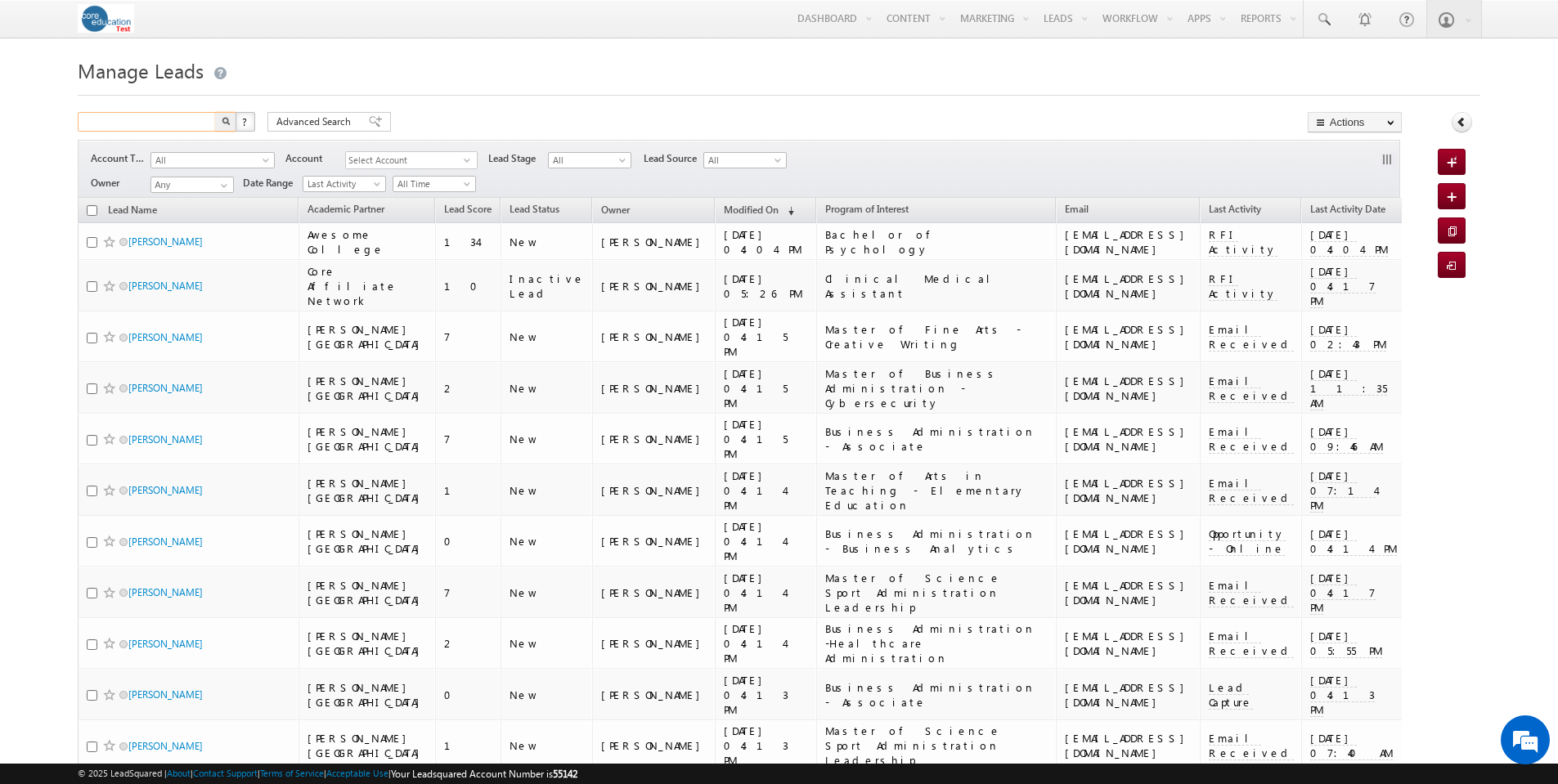
click at [184, 131] on input "text" at bounding box center [147, 122] width 140 height 20
type input "[PERSON_NAME]"
click at [215, 112] on button "button" at bounding box center [226, 122] width 22 height 20
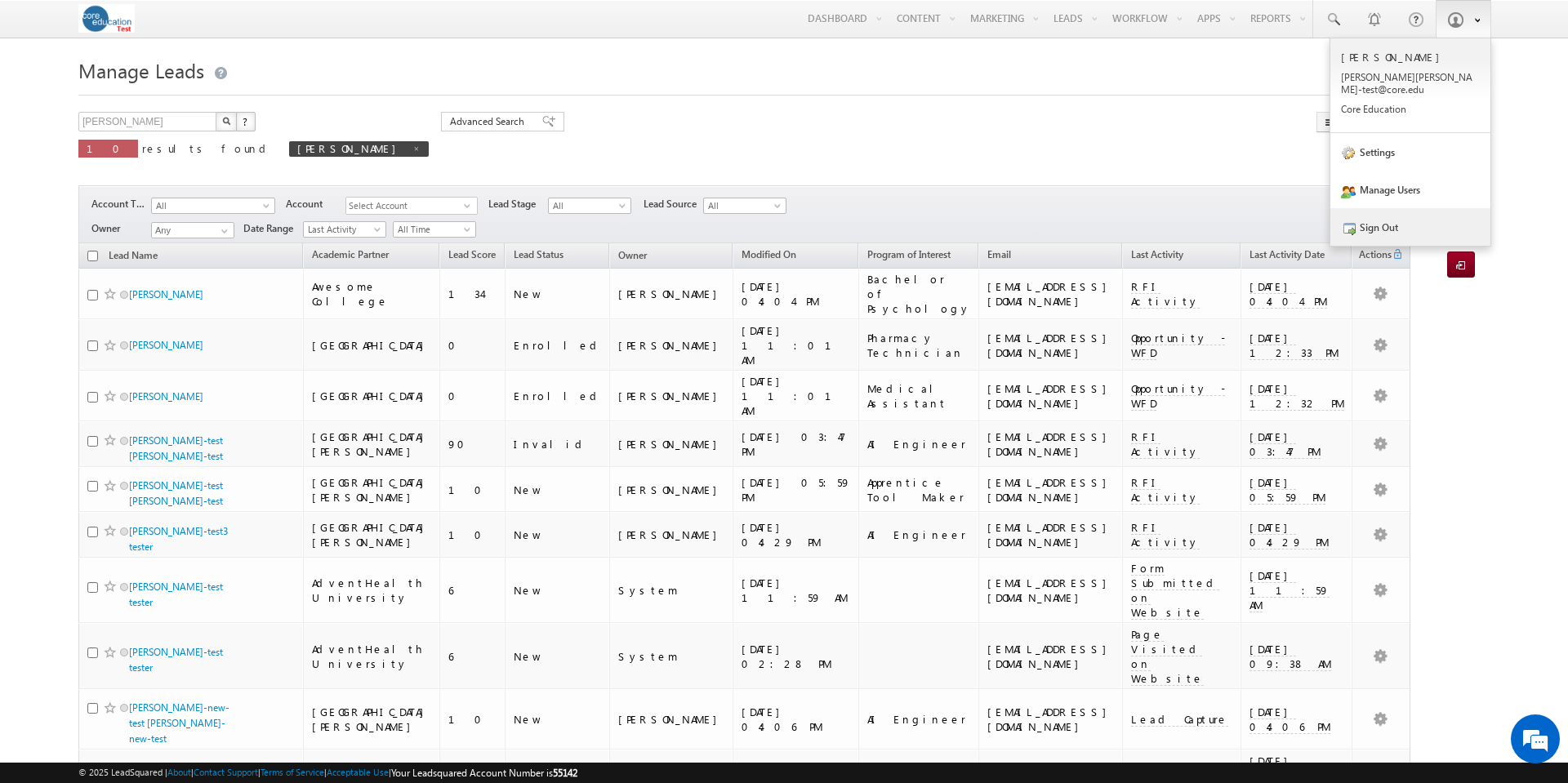
click at [1391, 212] on link "Sign Out" at bounding box center [1410, 227] width 160 height 38
